Goal: Find specific page/section: Find specific page/section

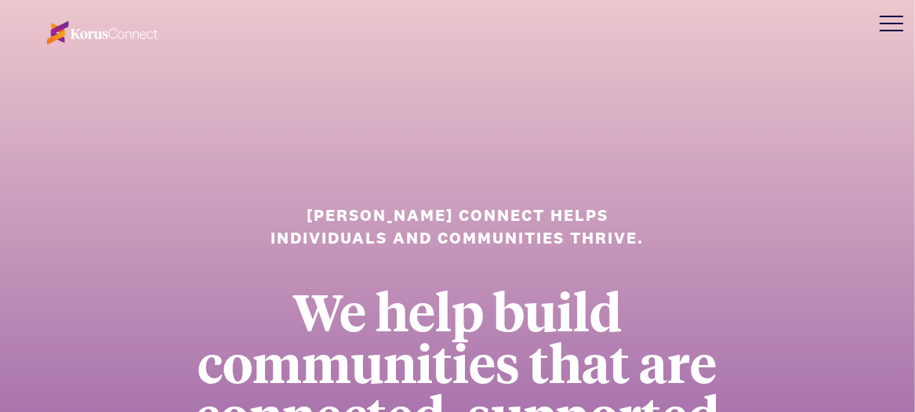
click at [887, 24] on div at bounding box center [891, 23] width 47 height 47
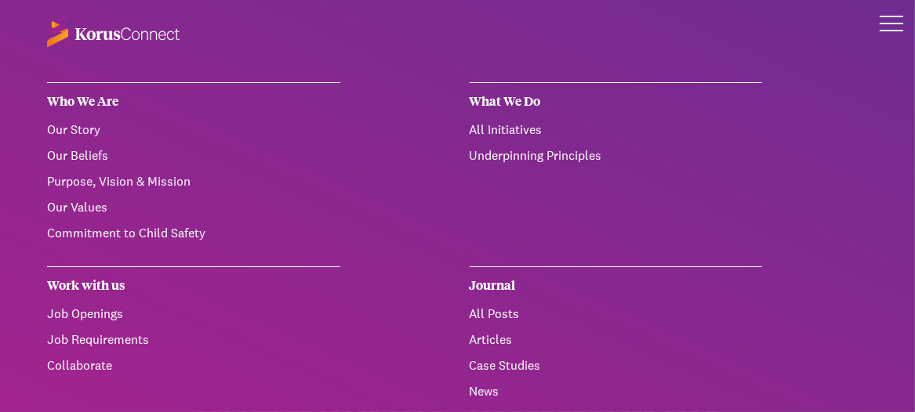
click at [110, 285] on div "Work with us" at bounding box center [193, 286] width 293 height 38
click at [98, 315] on link "Job Openings" at bounding box center [85, 314] width 76 height 16
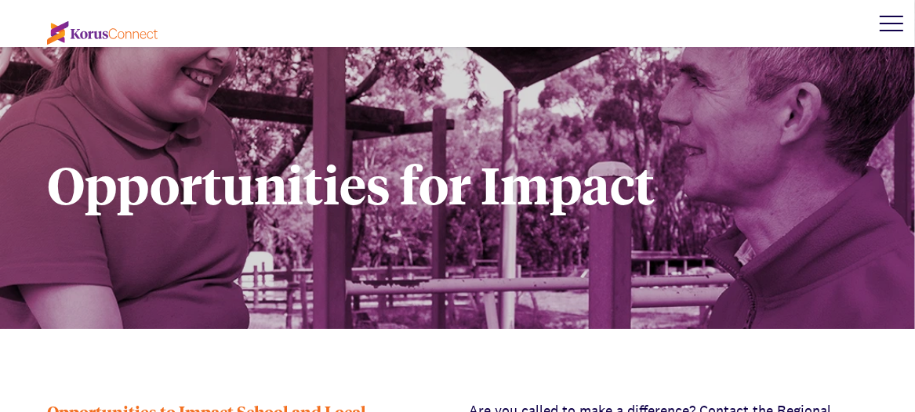
scroll to position [235, 0]
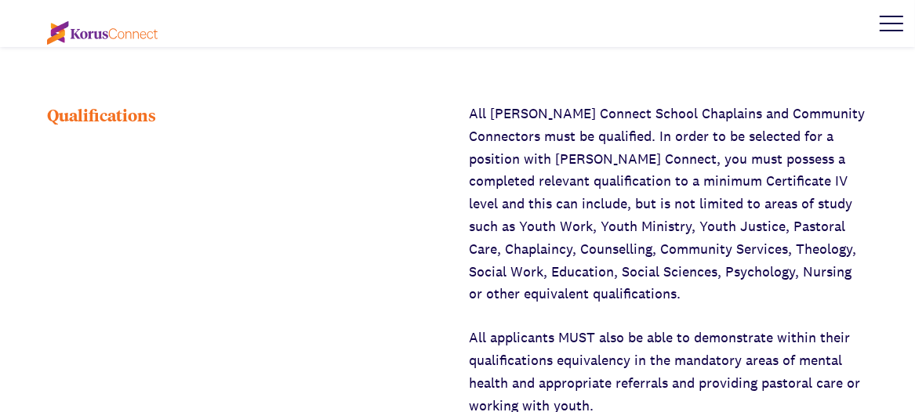
scroll to position [784, 0]
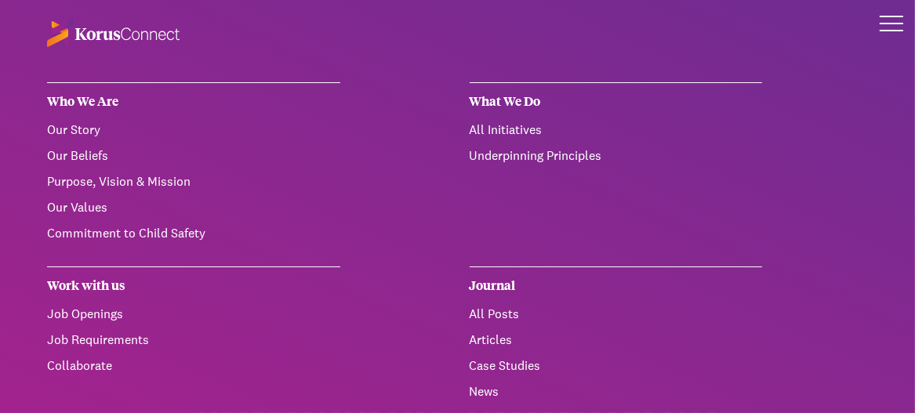
click at [100, 312] on link "Job Openings" at bounding box center [85, 314] width 76 height 16
